Goal: Information Seeking & Learning: Find specific fact

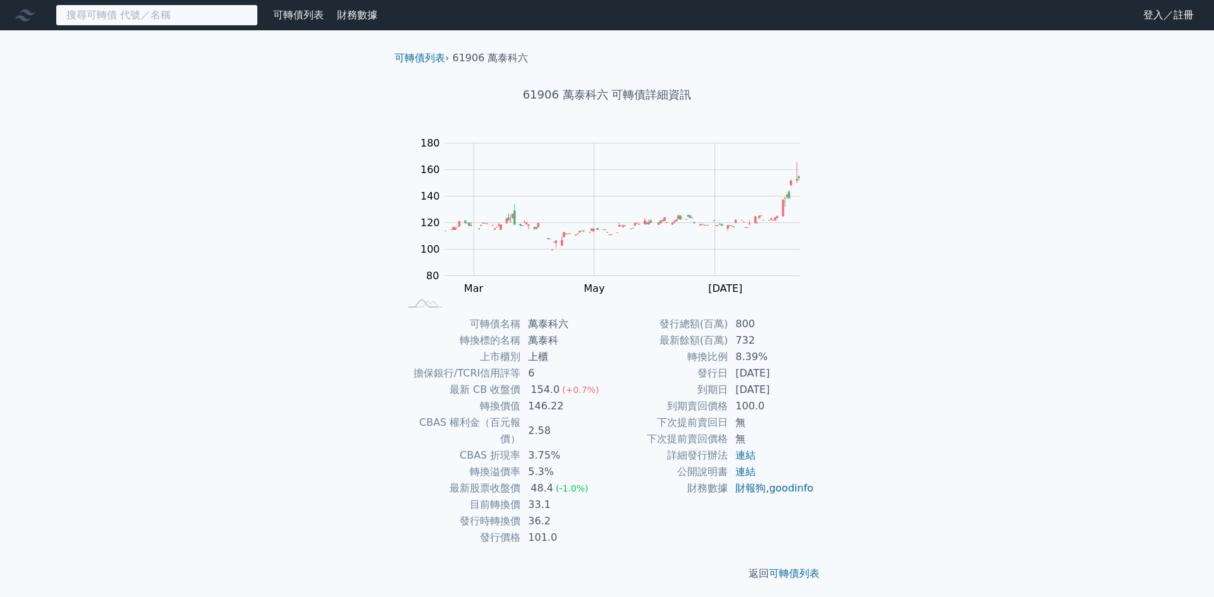
click at [149, 17] on input at bounding box center [157, 14] width 202 height 21
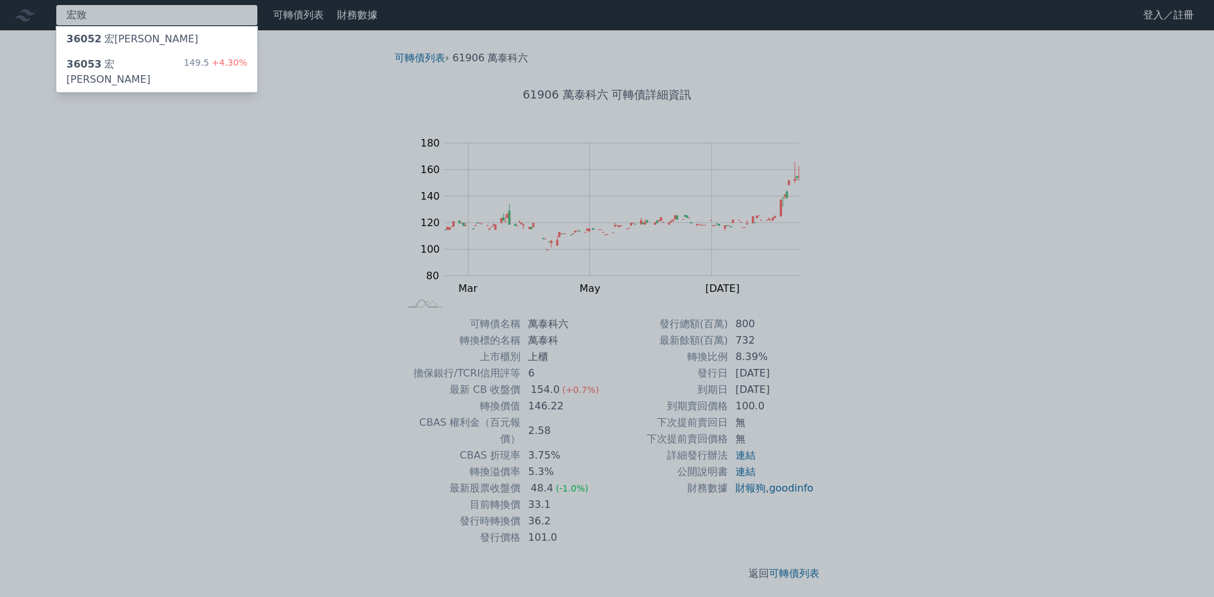
type input "宏致"
click at [173, 59] on div "36053 宏致三 149.5 +4.30%" at bounding box center [156, 72] width 201 height 40
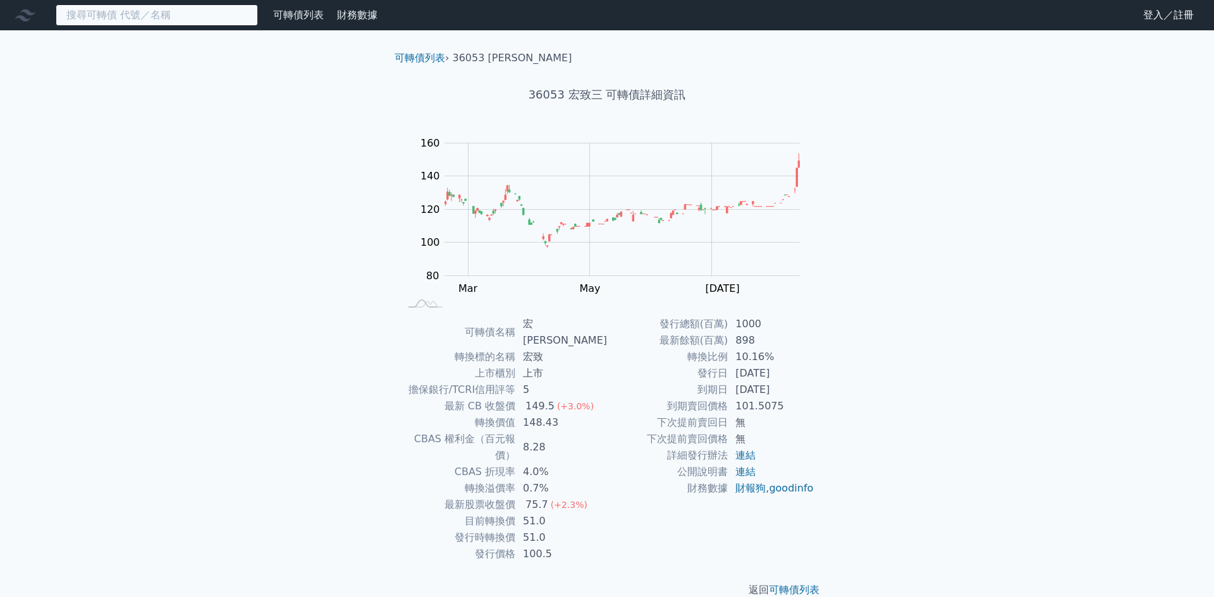
click at [214, 24] on input at bounding box center [157, 14] width 202 height 21
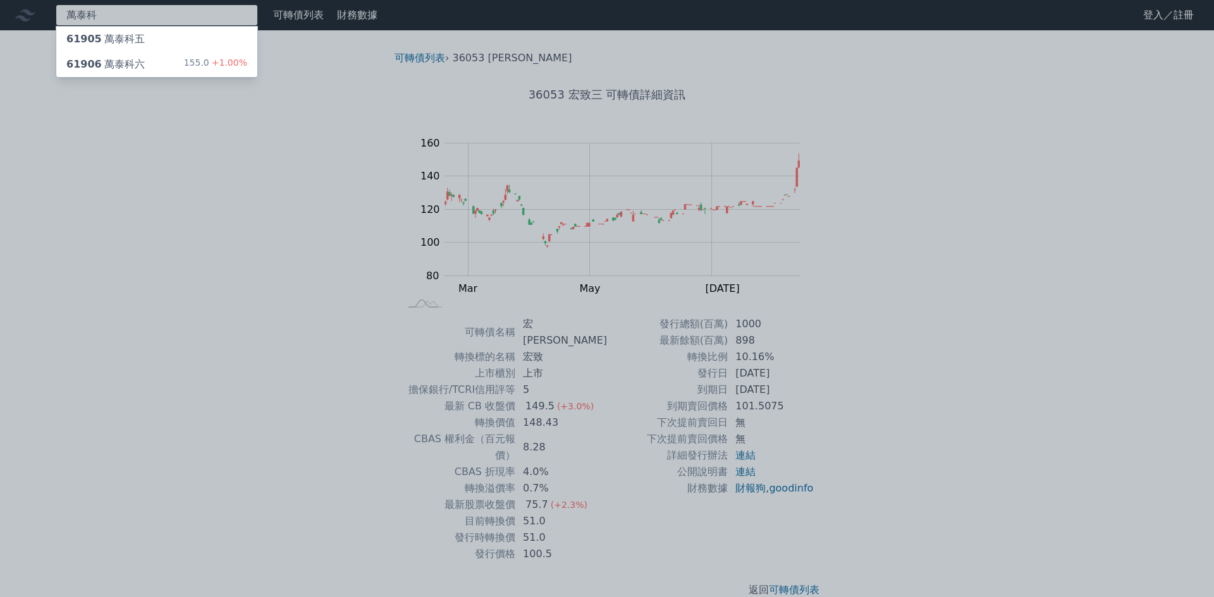
type input "萬泰科"
click at [197, 55] on div "61906 萬泰科六 155.0 +1.00%" at bounding box center [156, 64] width 201 height 25
